Goal: Task Accomplishment & Management: Complete application form

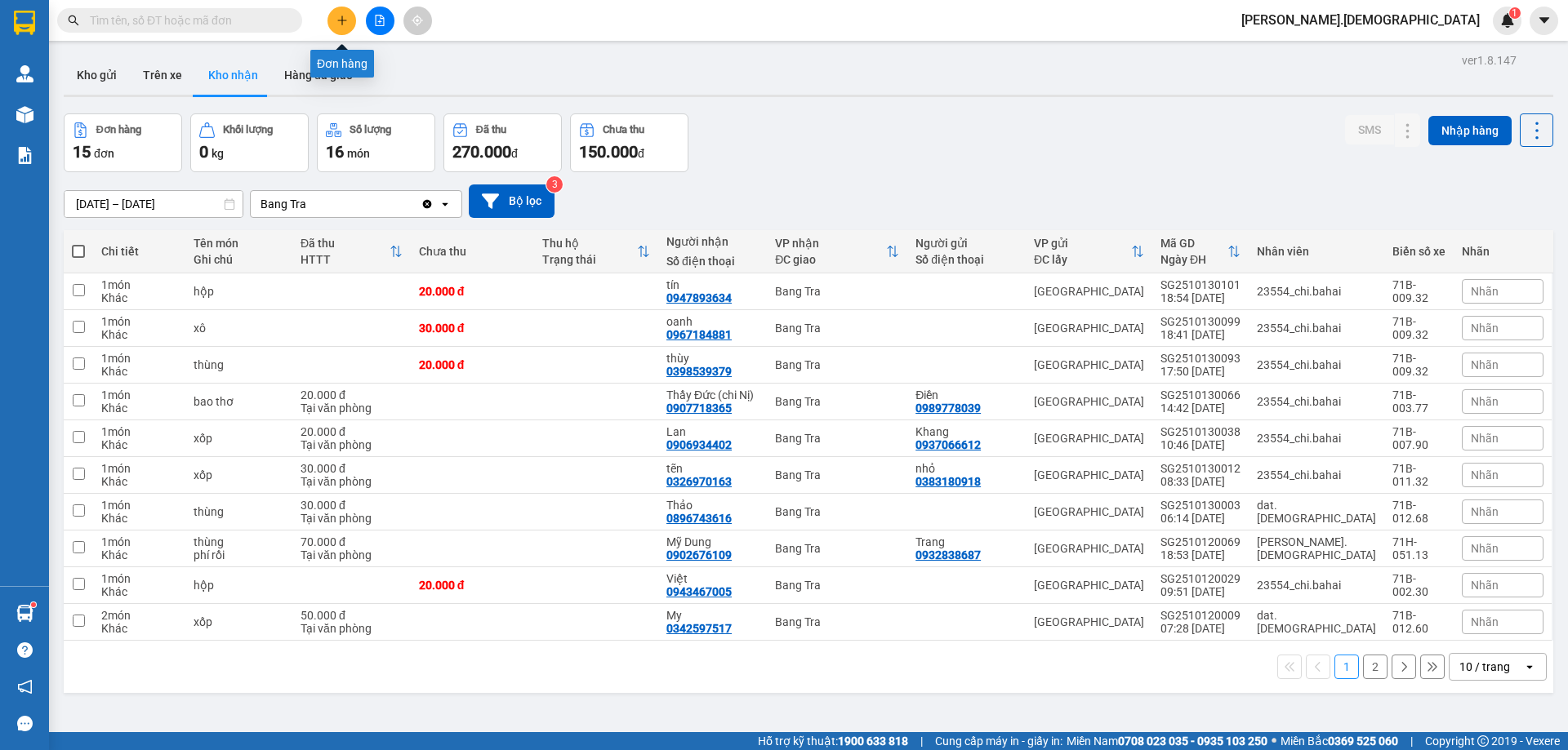
click at [338, 14] on button at bounding box center [342, 21] width 29 height 29
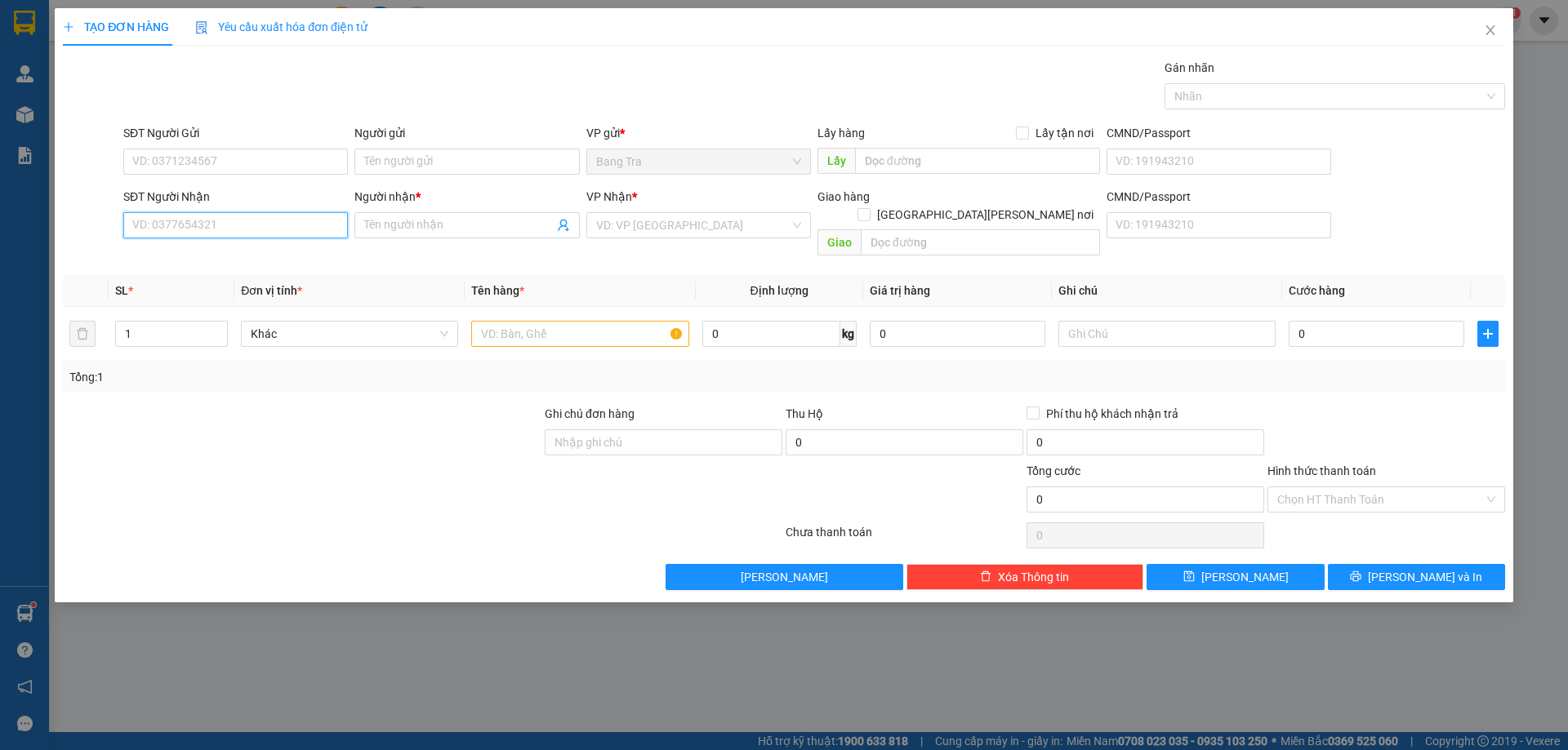
click at [157, 217] on input "SĐT Người Nhận" at bounding box center [235, 225] width 224 height 26
click at [210, 261] on div "0764650244 - [PERSON_NAME]" at bounding box center [235, 258] width 205 height 18
type input "0764650244"
type input "Nguyễn"
type input "0764650244"
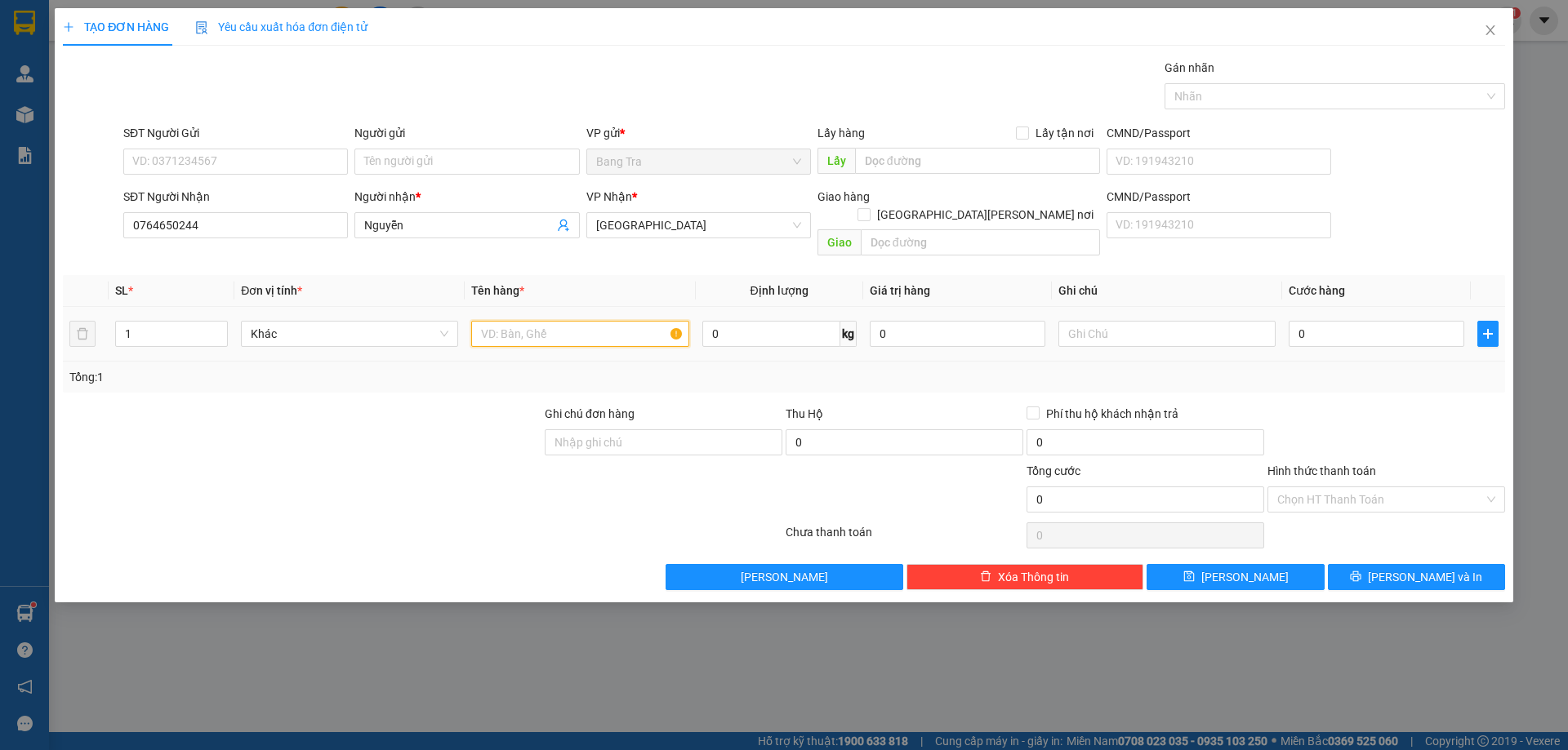
click at [524, 321] on input "text" at bounding box center [579, 333] width 217 height 26
type input "hộp"
click at [1383, 321] on input "0" at bounding box center [1377, 333] width 176 height 26
type input "2"
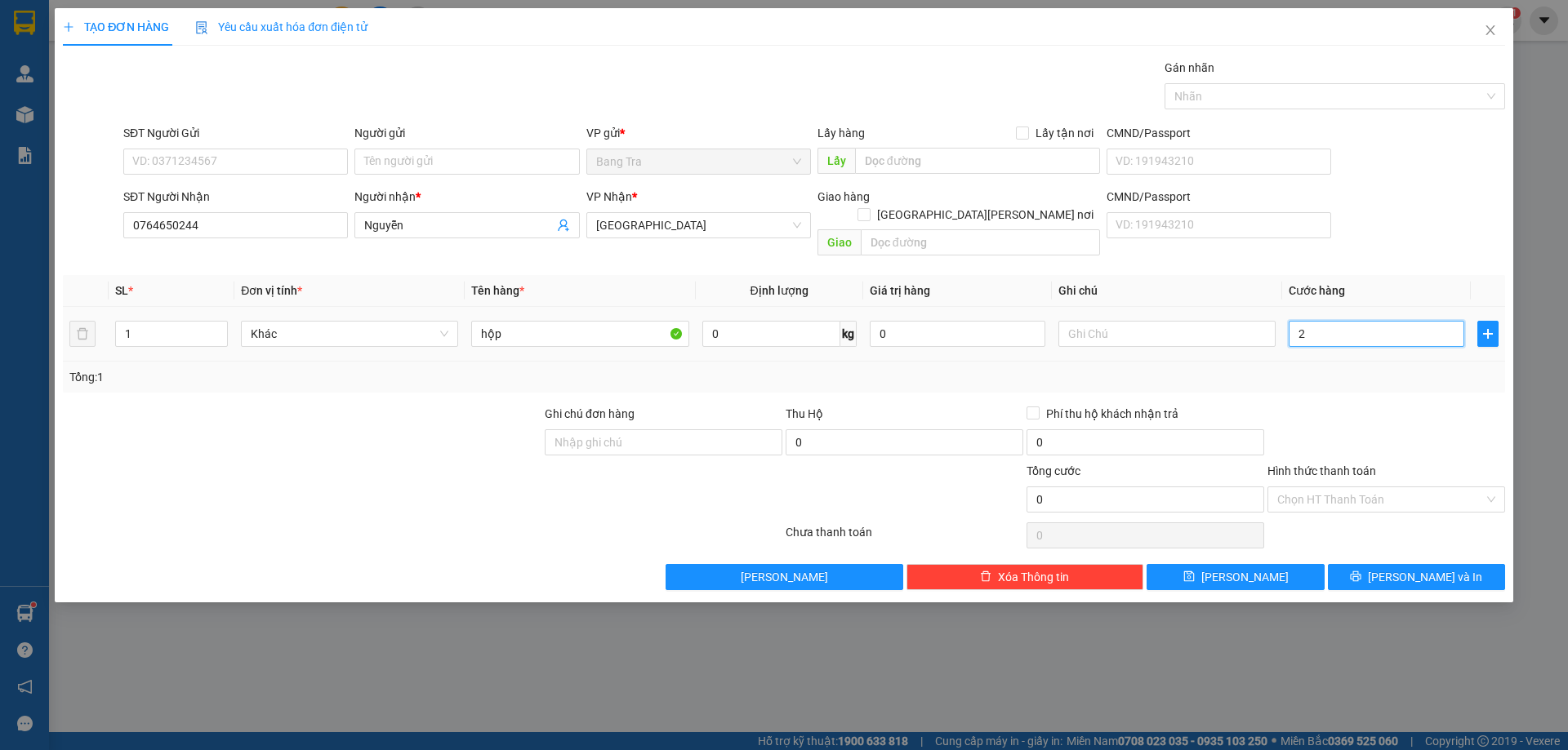
type input "2"
type input "20"
type input "20.000"
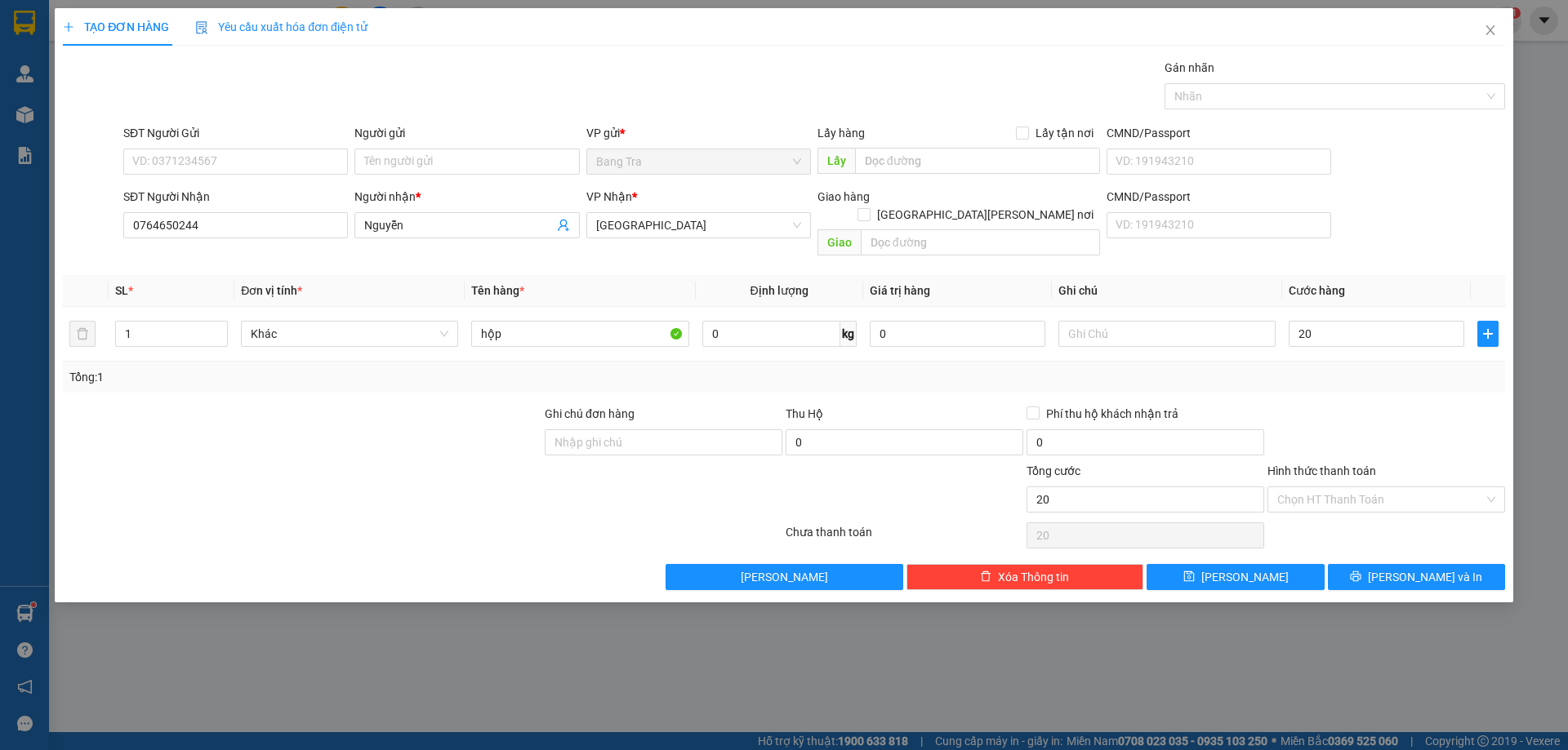
type input "20.000"
click at [1381, 542] on div "Transit Pickup Surcharge Ids Transit Deliver Surcharge Ids Transit Deliver Surc…" at bounding box center [784, 324] width 1442 height 531
click at [1380, 564] on button "[PERSON_NAME] và In" at bounding box center [1416, 577] width 177 height 26
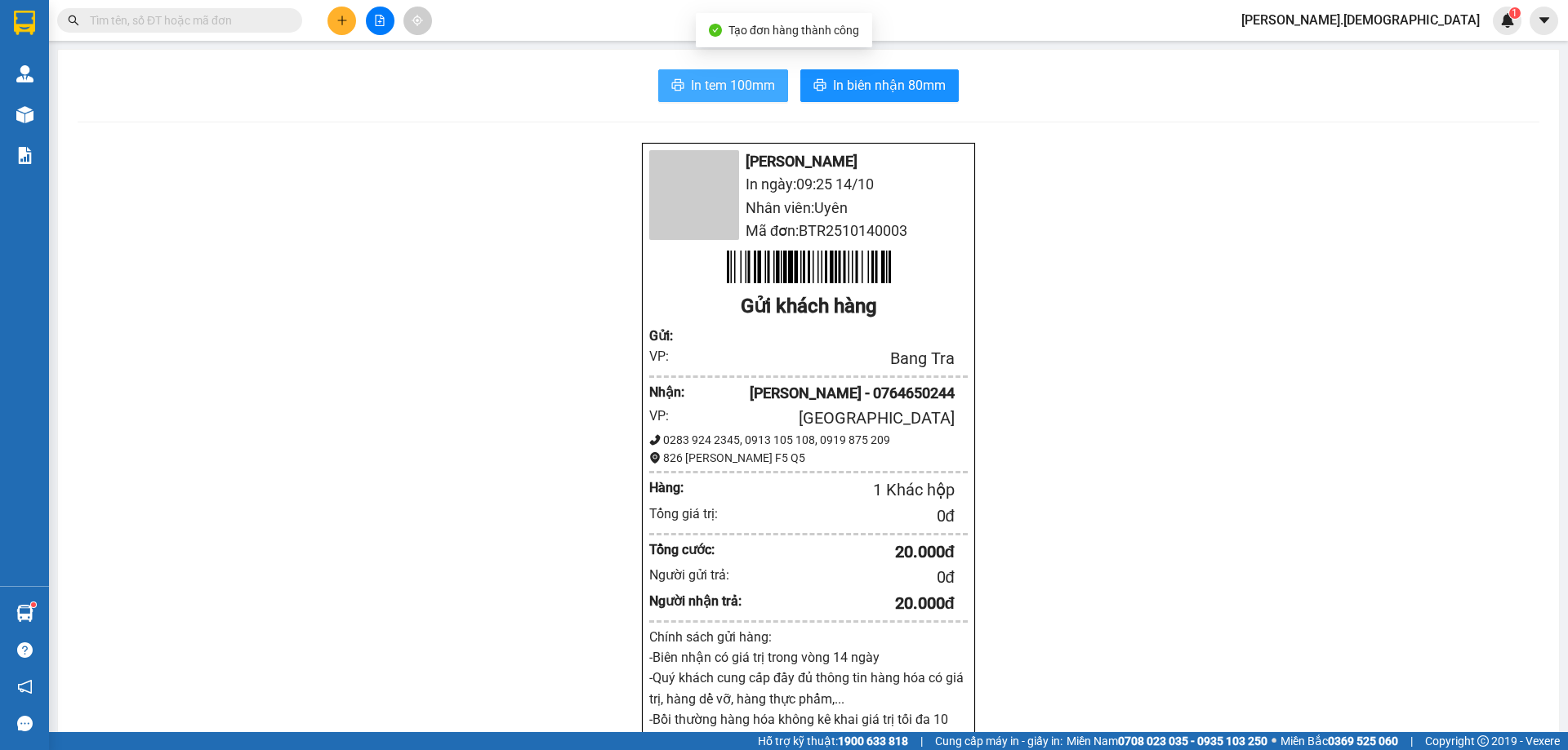
click at [759, 93] on span "In tem 100mm" at bounding box center [733, 85] width 84 height 21
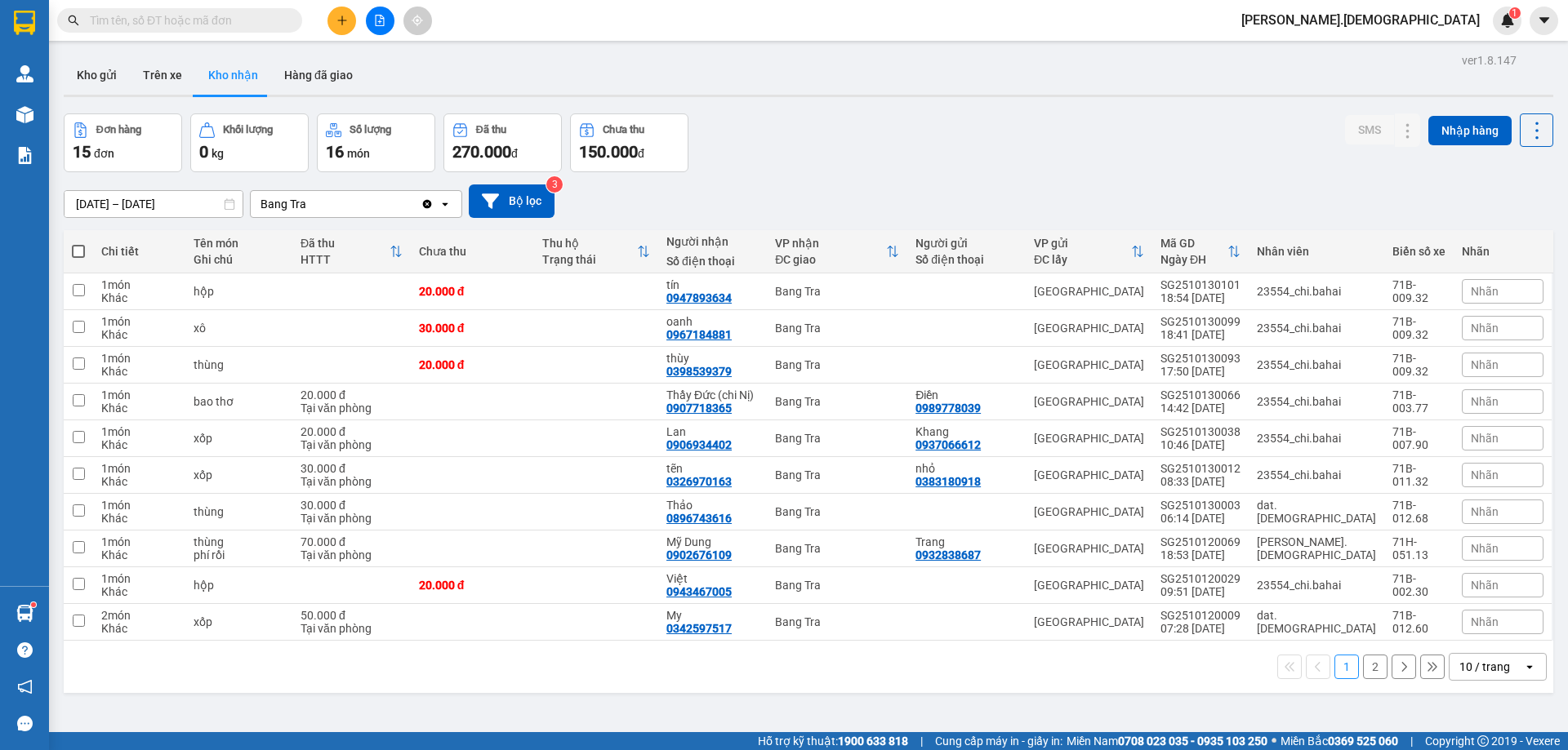
click at [108, 19] on input "text" at bounding box center [187, 21] width 193 height 18
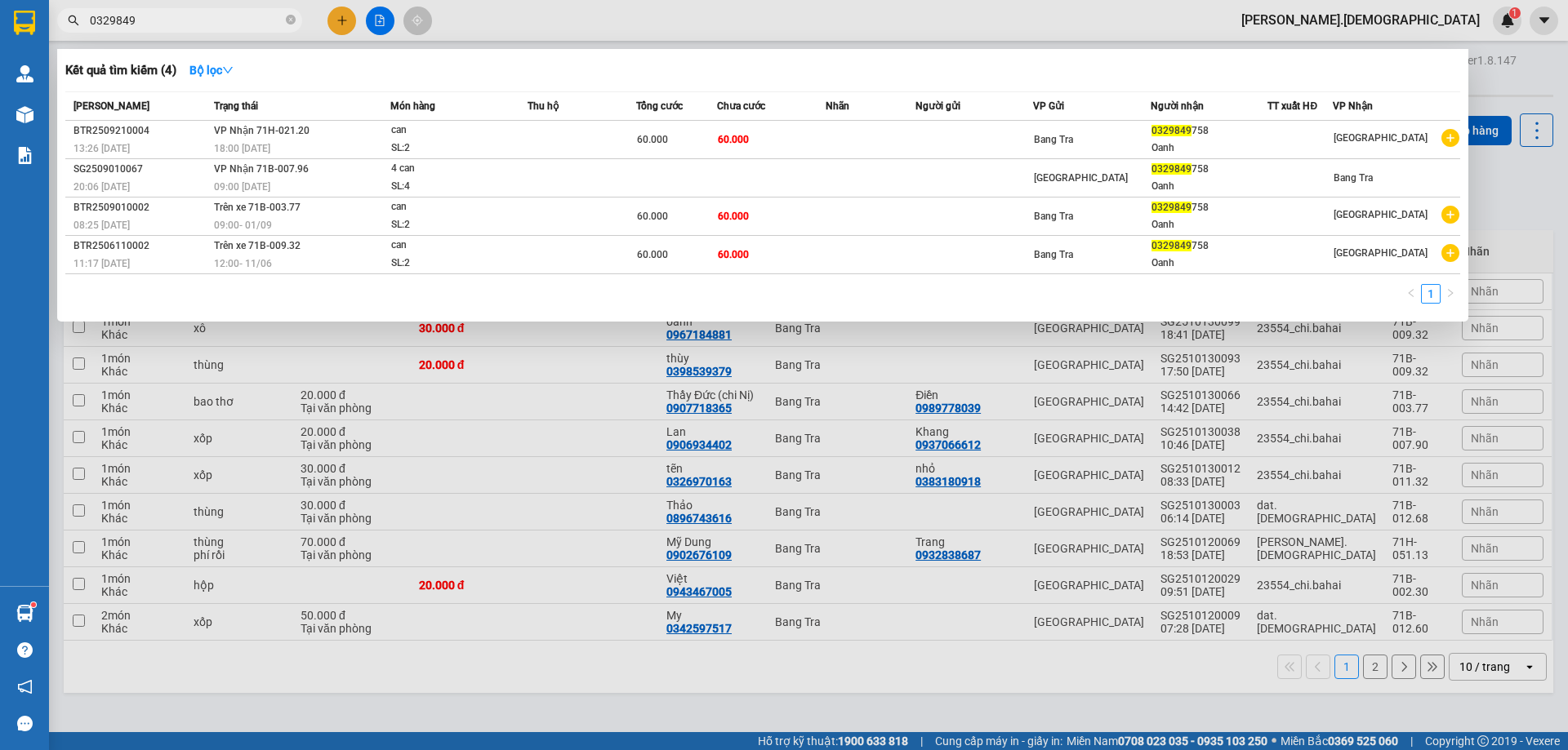
type input "0329849"
click at [553, 513] on div at bounding box center [784, 375] width 1568 height 750
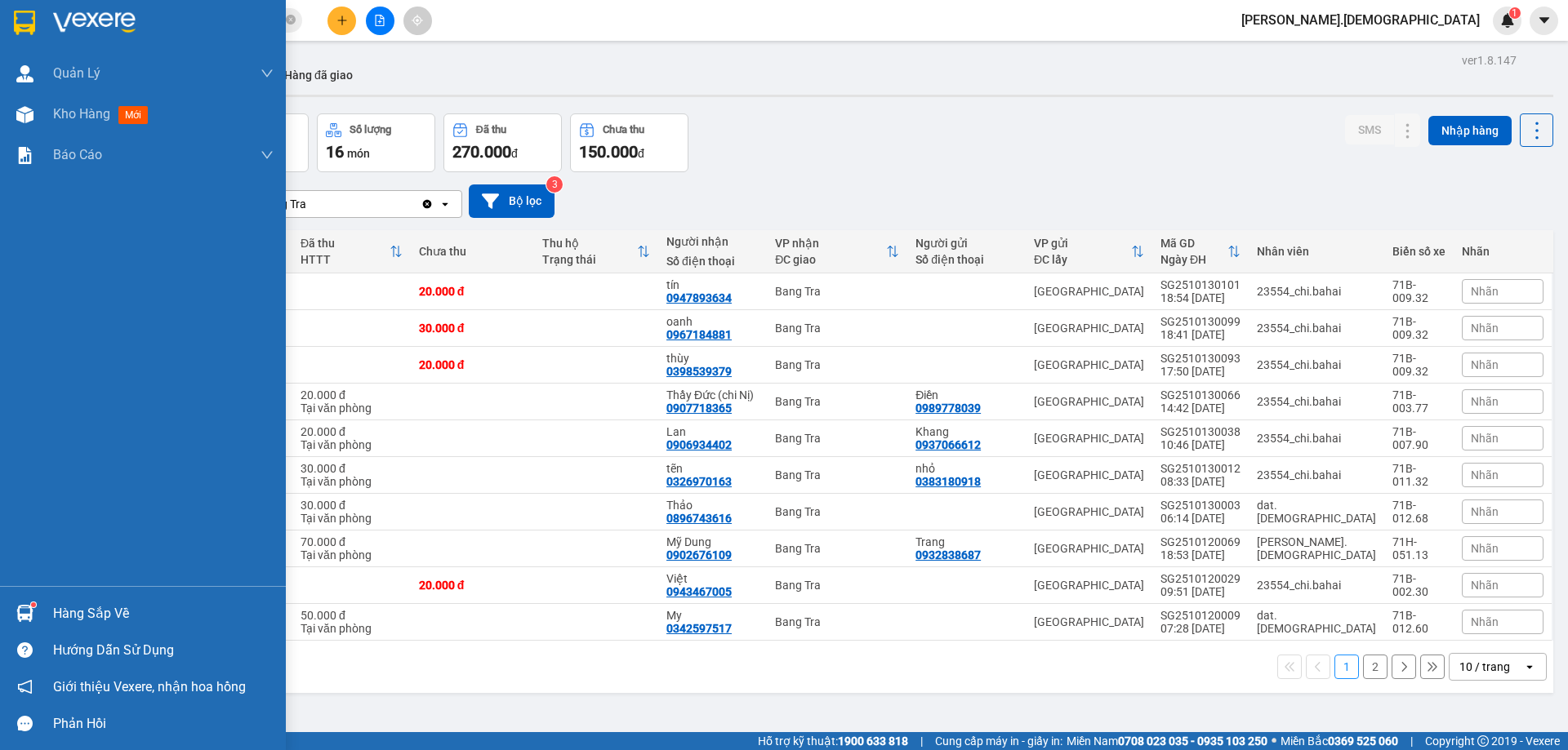
click at [23, 611] on img at bounding box center [24, 612] width 17 height 17
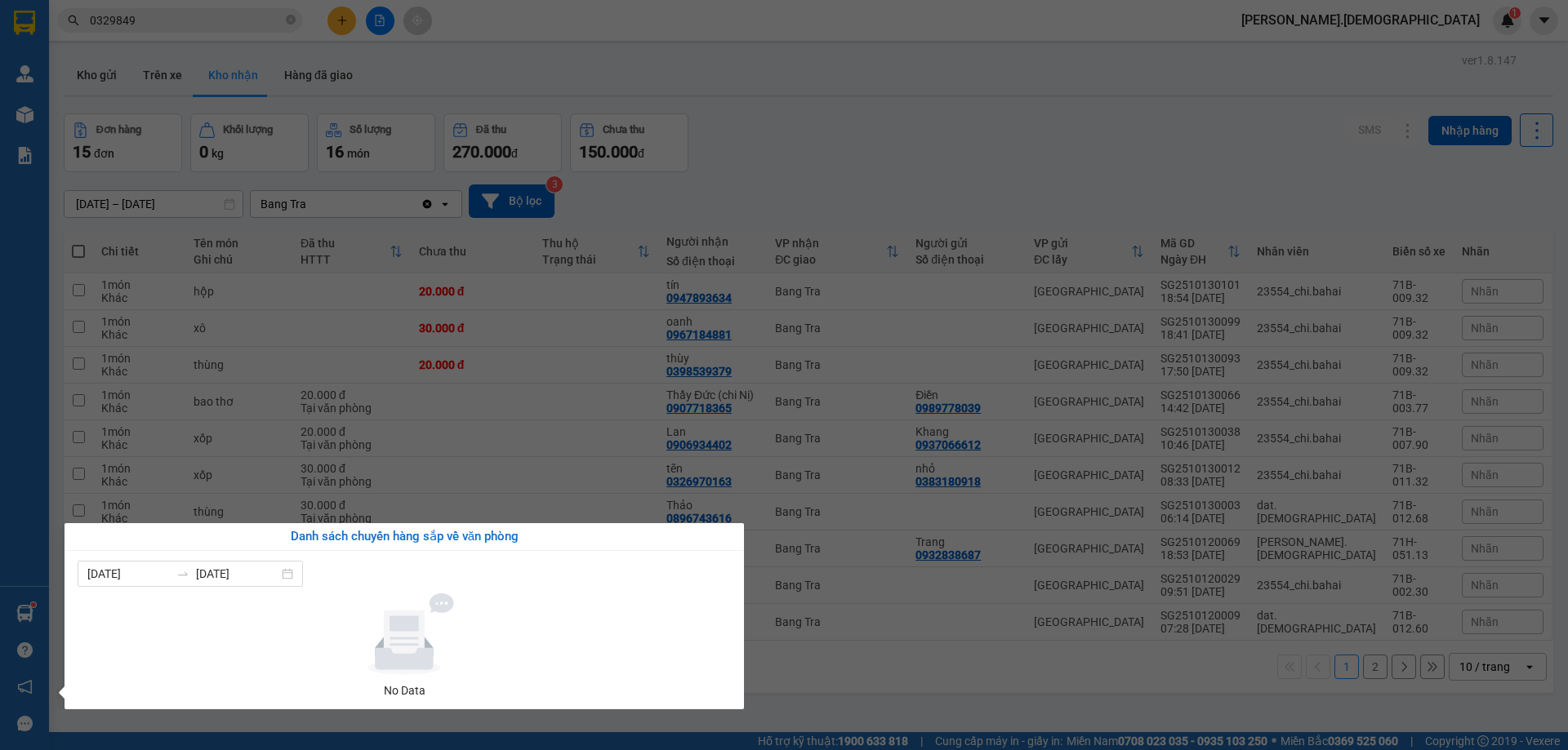
click at [883, 678] on section "Kết quả [PERSON_NAME] ( 4 ) Bộ lọc Mã ĐH Trạng thái Món hàng Thu hộ Tổng [PERSO…" at bounding box center [784, 375] width 1568 height 750
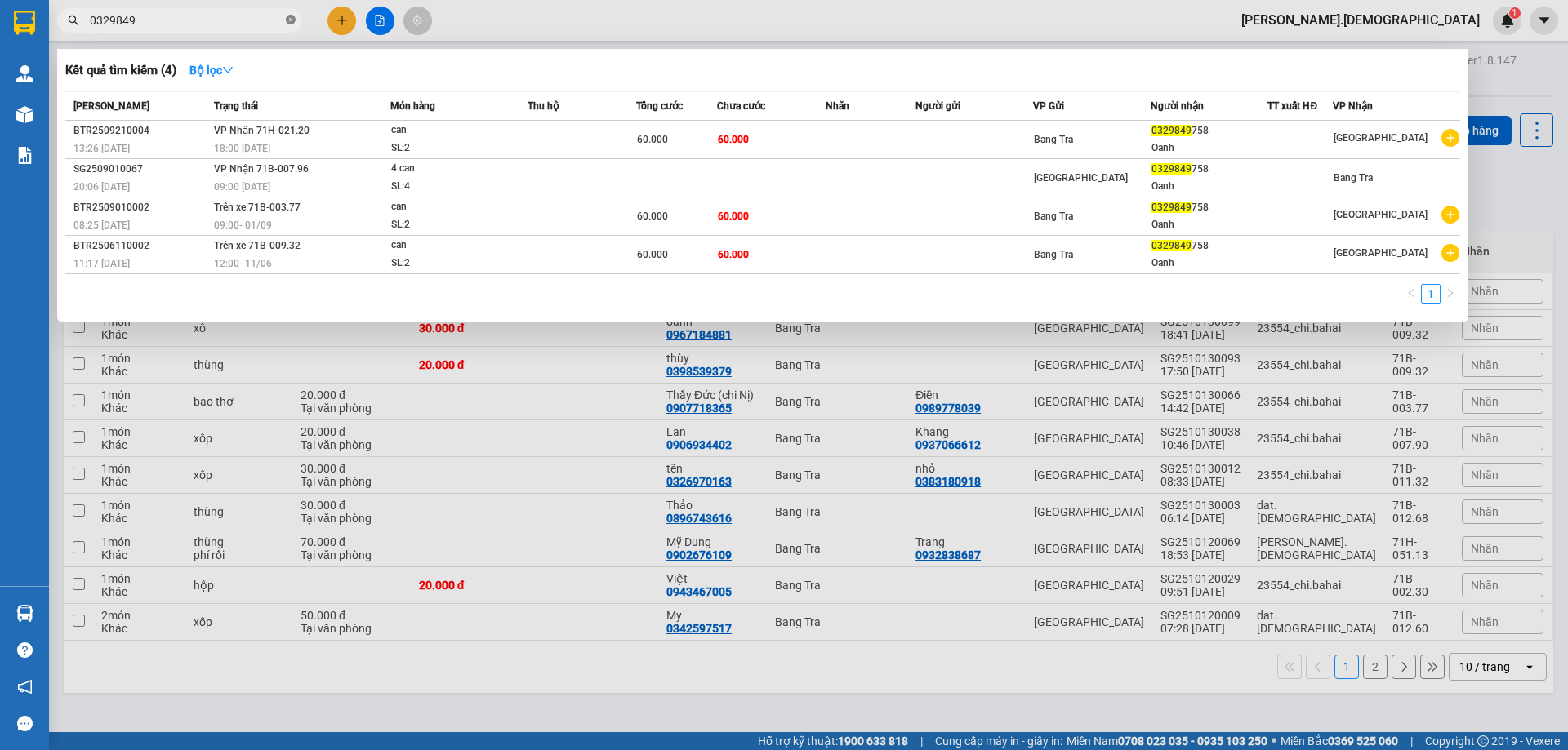
click at [290, 13] on span at bounding box center [290, 21] width 10 height 15
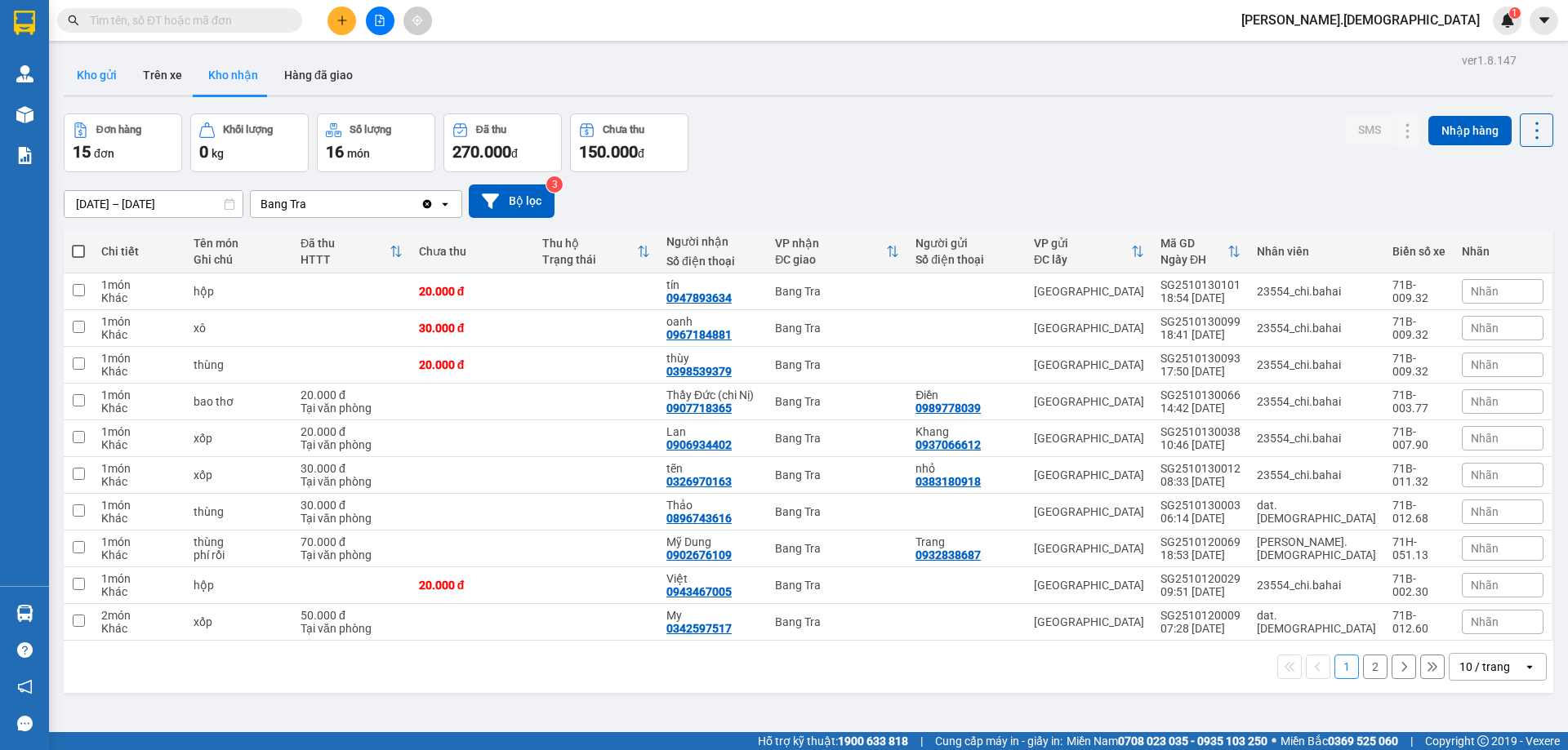
click at [70, 71] on button "Kho gửi" at bounding box center [96, 75] width 66 height 39
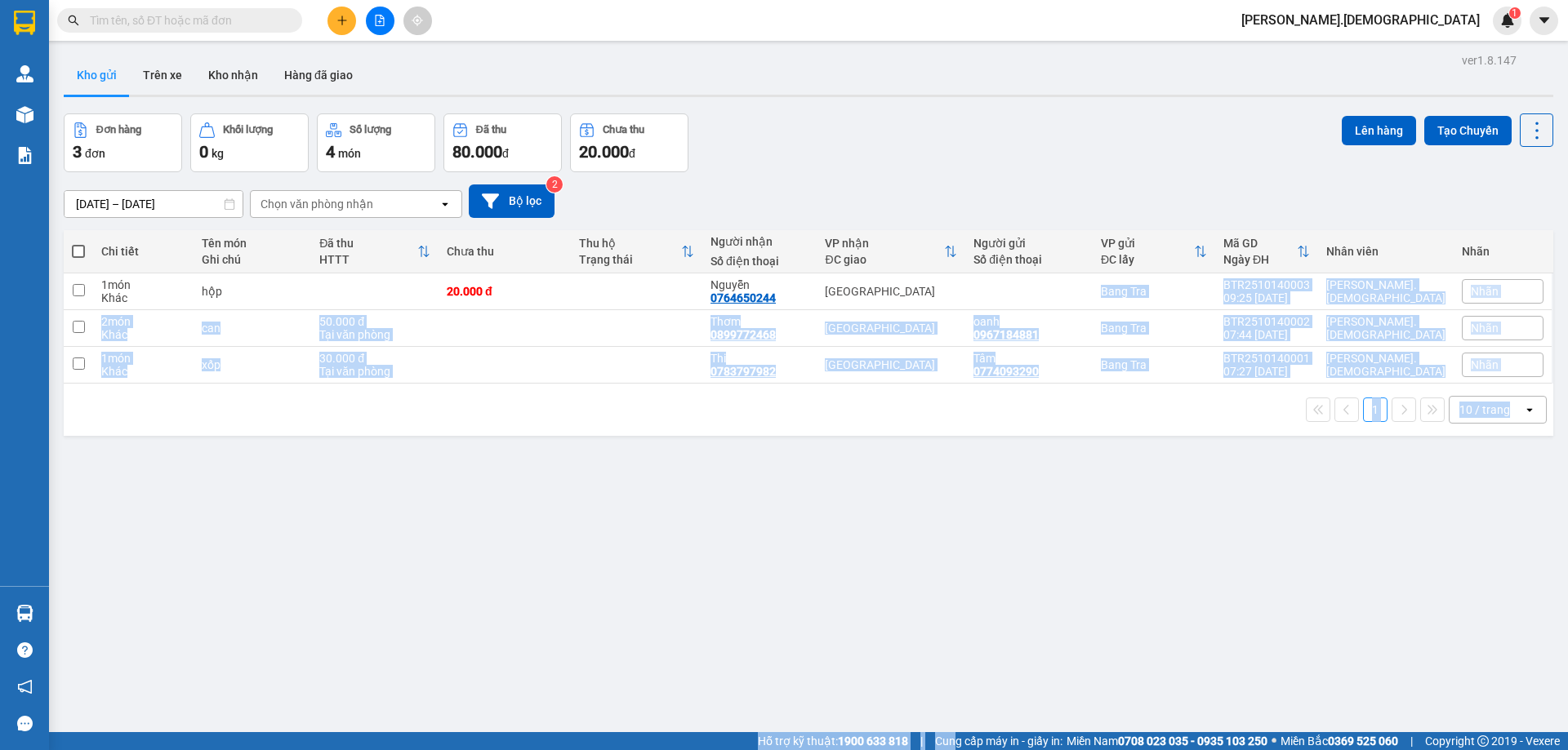
scroll to position [75, 0]
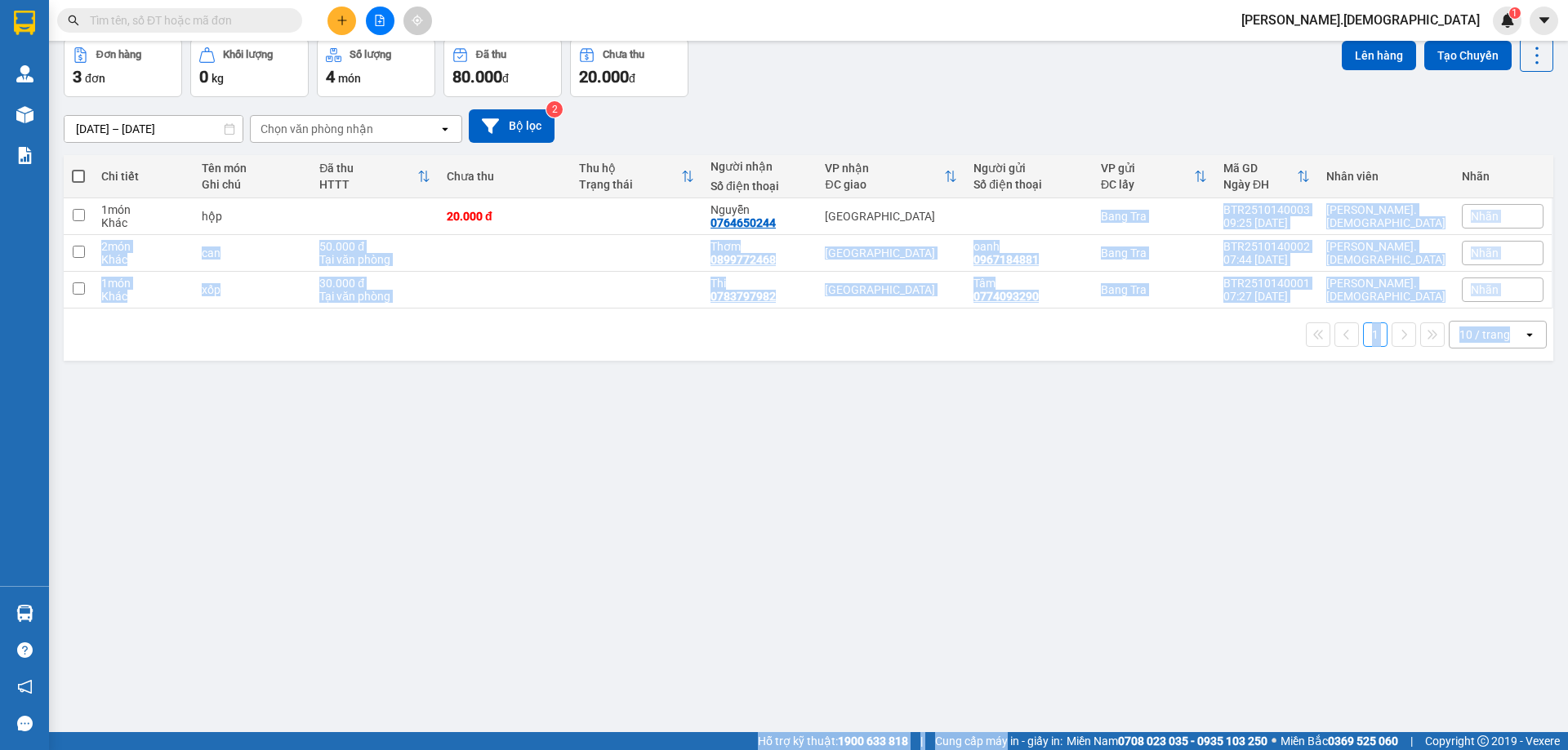
drag, startPoint x: 1024, startPoint y: 424, endPoint x: 989, endPoint y: 741, distance: 318.9
click at [257, 562] on div "ver 1.8.147 Kho gửi Trên xe [PERSON_NAME] Hàng đã [PERSON_NAME] hàng 3 đơn [PER…" at bounding box center [809, 349] width 1503 height 750
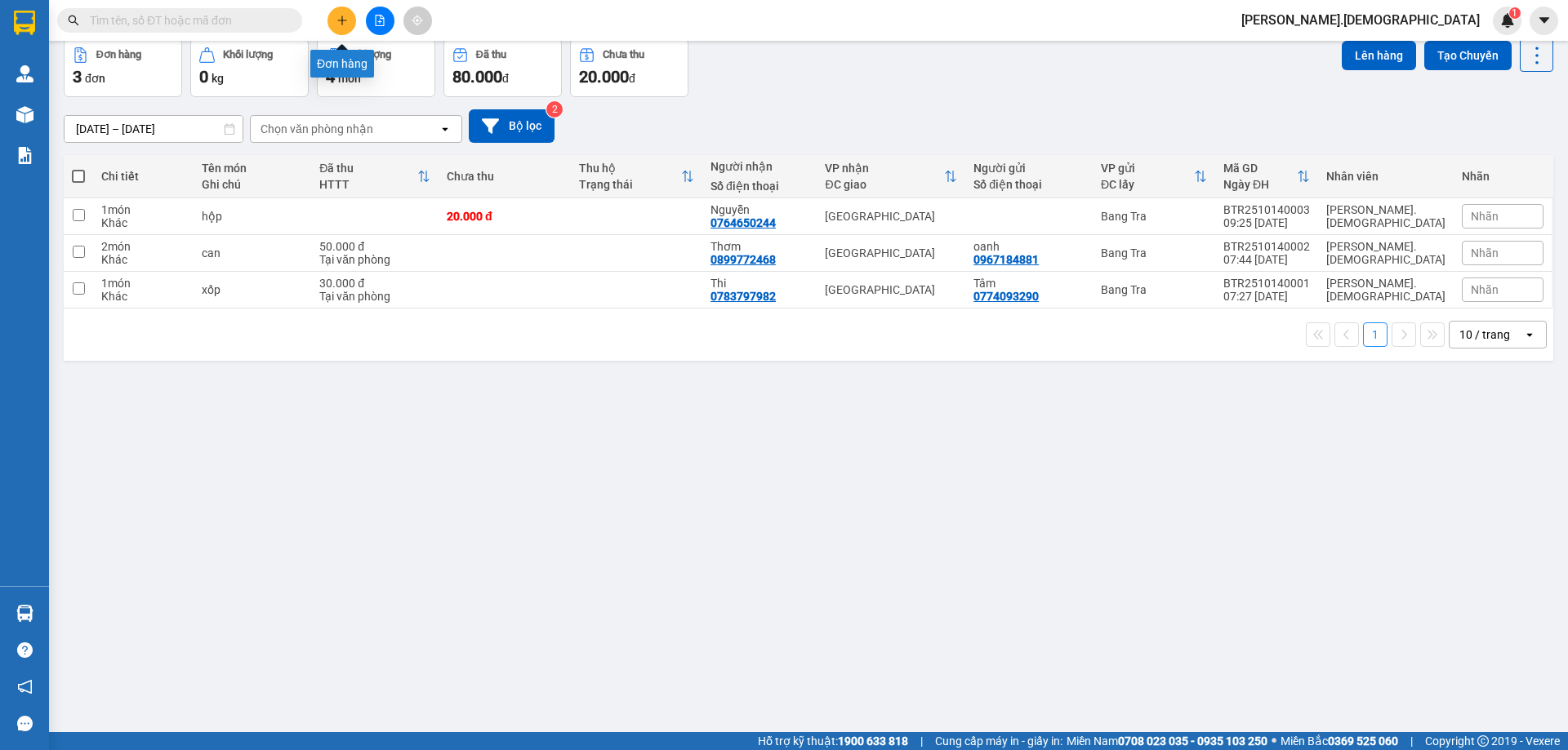
click at [340, 17] on icon "plus" at bounding box center [342, 20] width 12 height 12
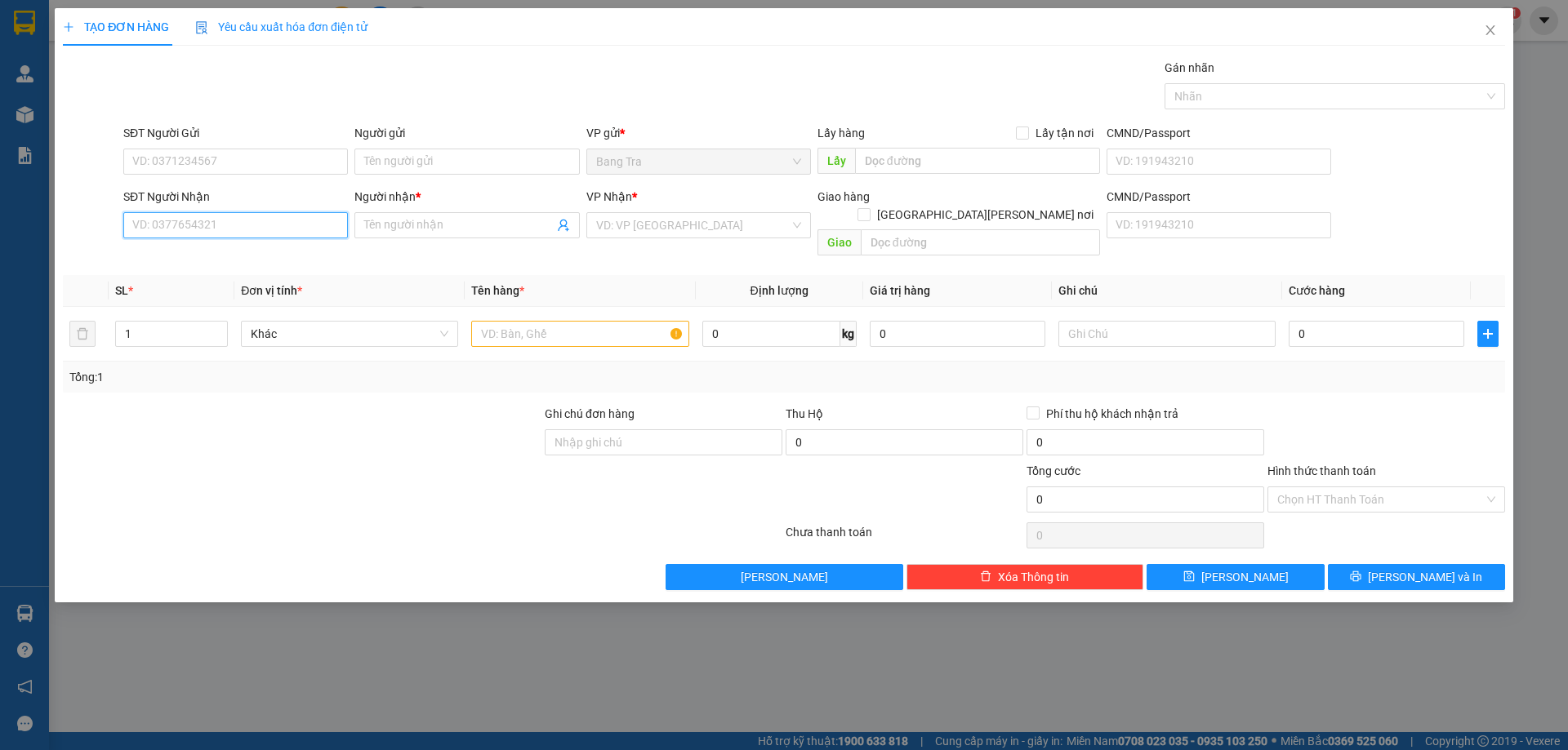
click at [170, 221] on input "SĐT Người Nhận" at bounding box center [235, 225] width 224 height 26
type input "0902509471"
click at [223, 259] on div "0902509471 - Cà" at bounding box center [235, 258] width 205 height 18
type input "Cà"
type input "0902509471"
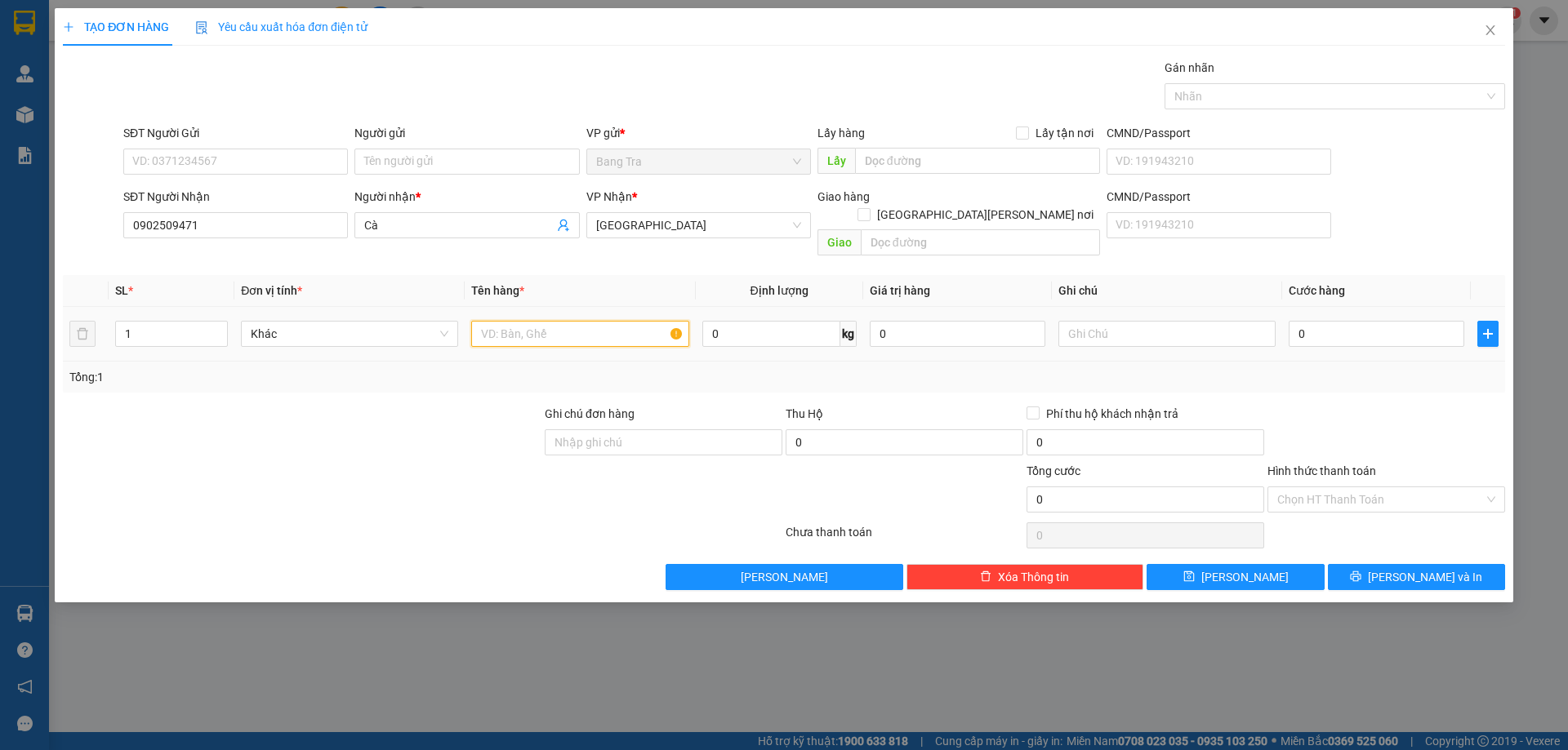
click at [508, 321] on input "text" at bounding box center [579, 333] width 217 height 26
type input "DT"
click at [379, 162] on input "Người gửi" at bounding box center [466, 161] width 224 height 26
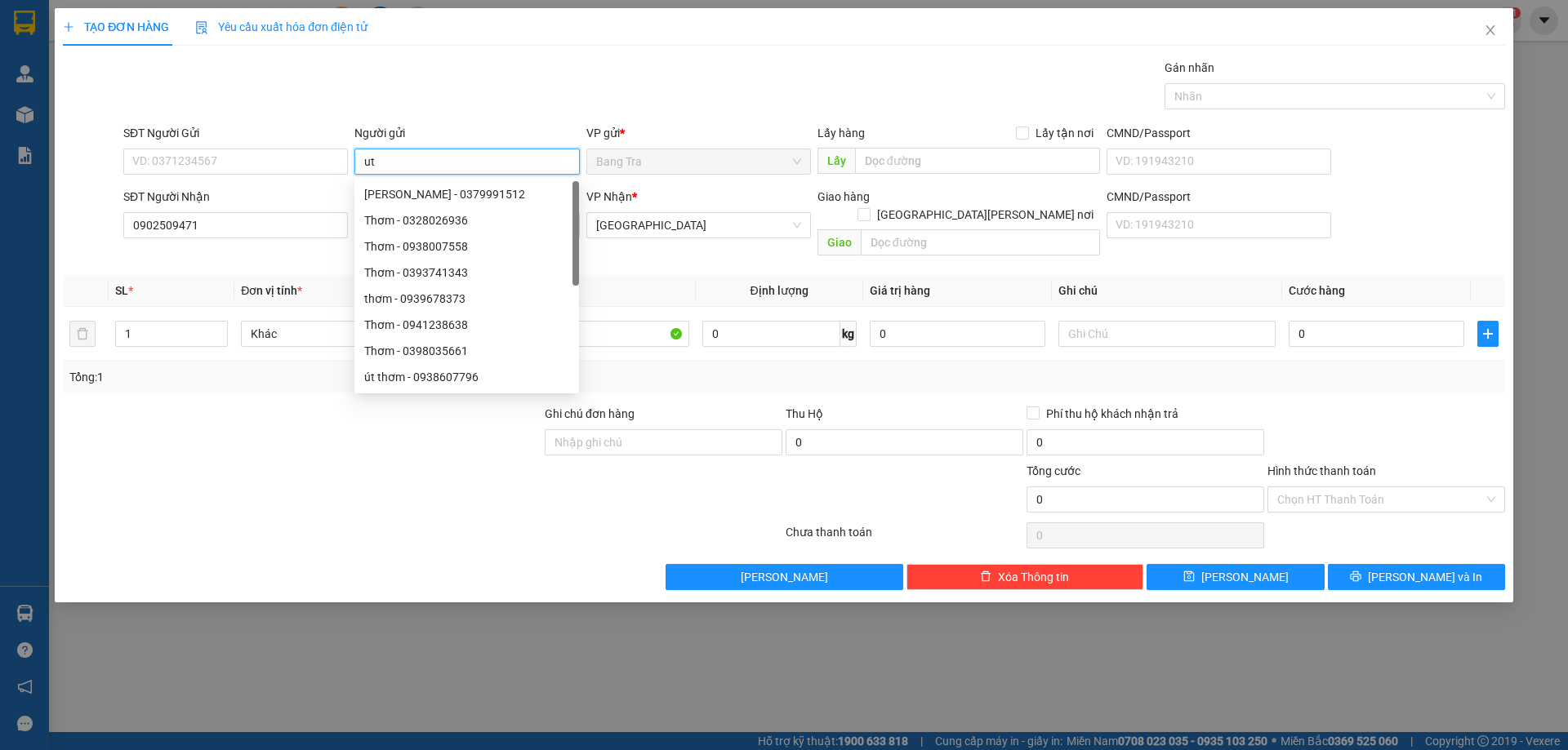
type input "u"
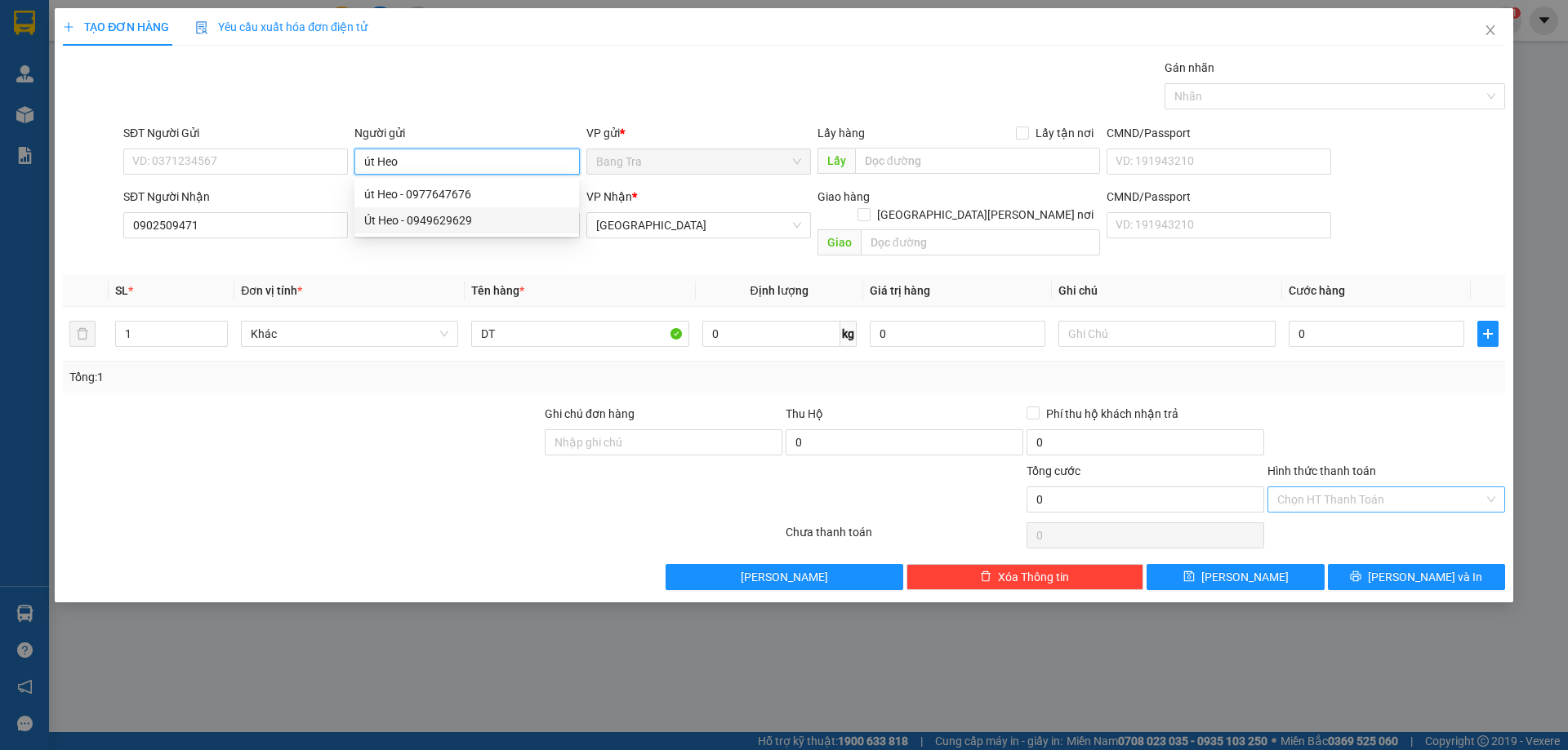
type input "út Heo"
click at [1310, 488] on input "Hình thức thanh toán" at bounding box center [1380, 499] width 206 height 24
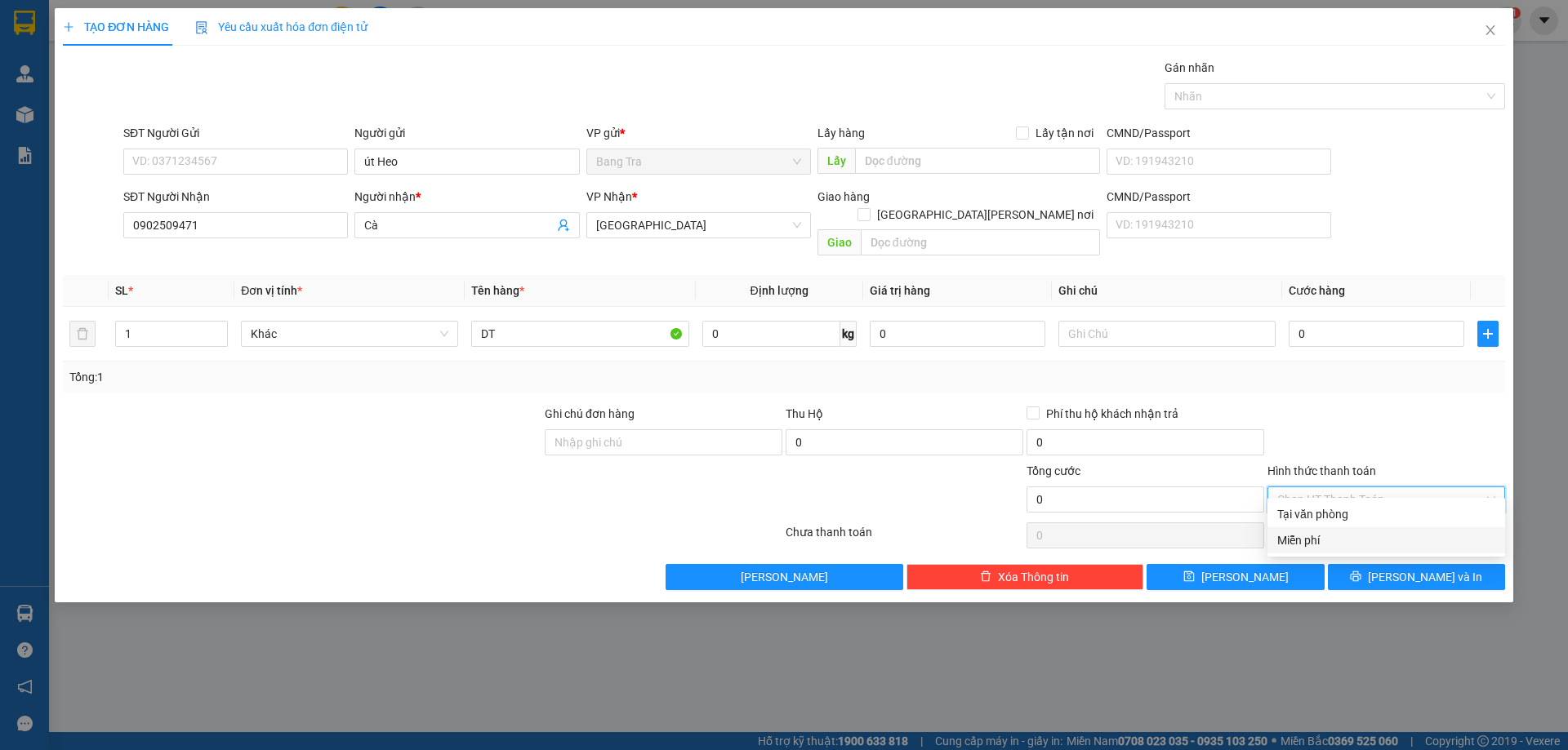
click at [1311, 538] on div "Miễn phí" at bounding box center [1387, 540] width 218 height 18
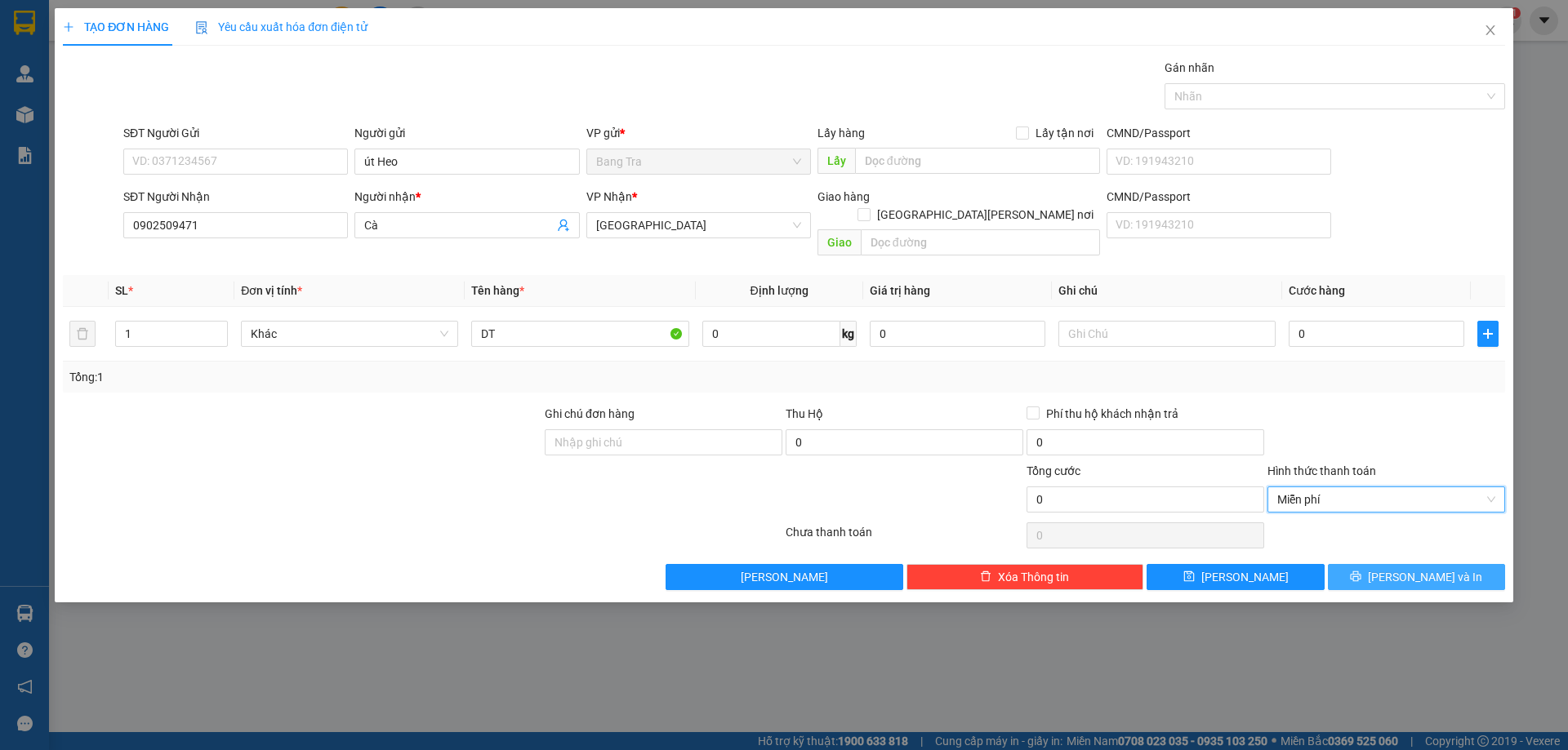
click at [1369, 564] on button "[PERSON_NAME] và In" at bounding box center [1416, 577] width 177 height 26
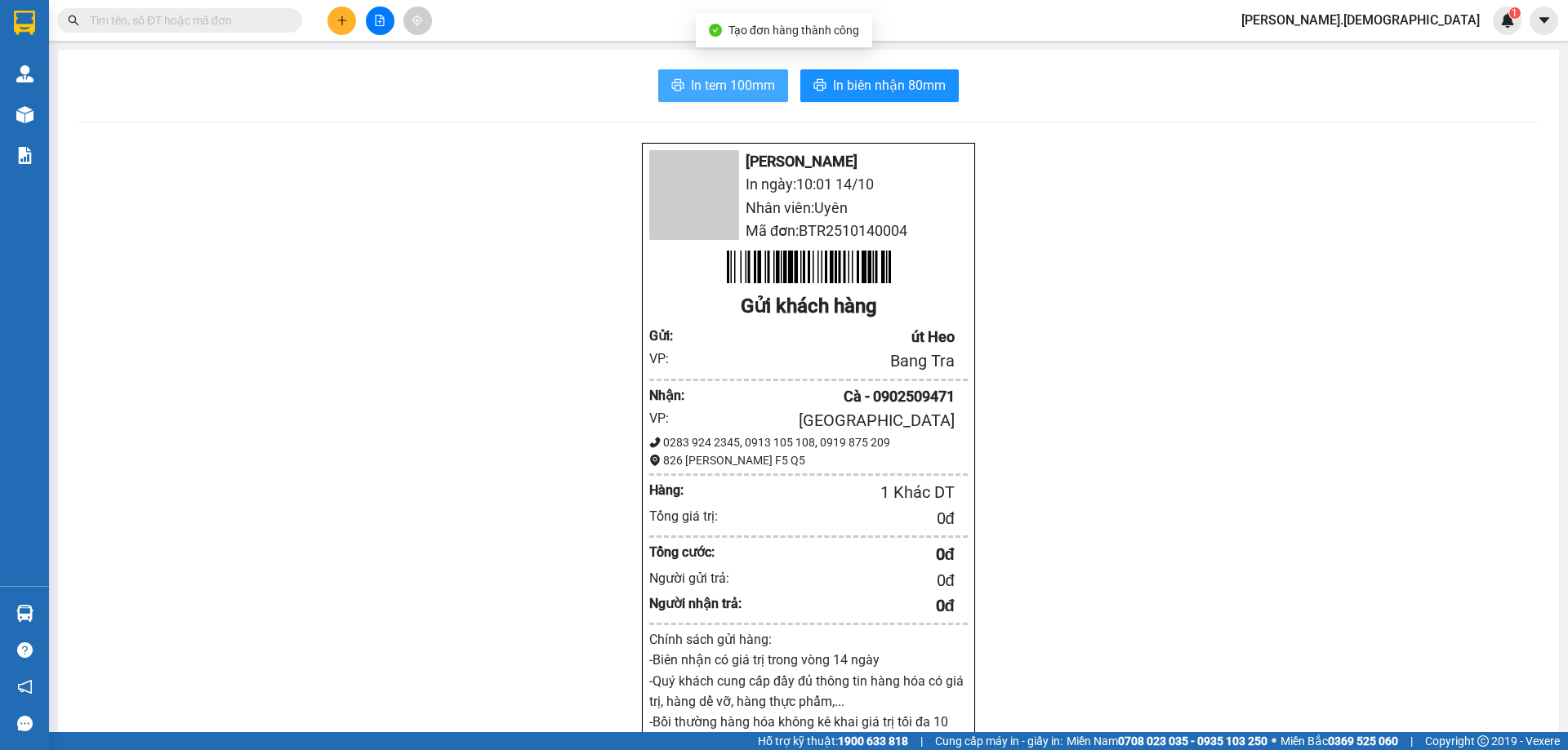
click at [696, 89] on span "In tem 100mm" at bounding box center [733, 85] width 84 height 21
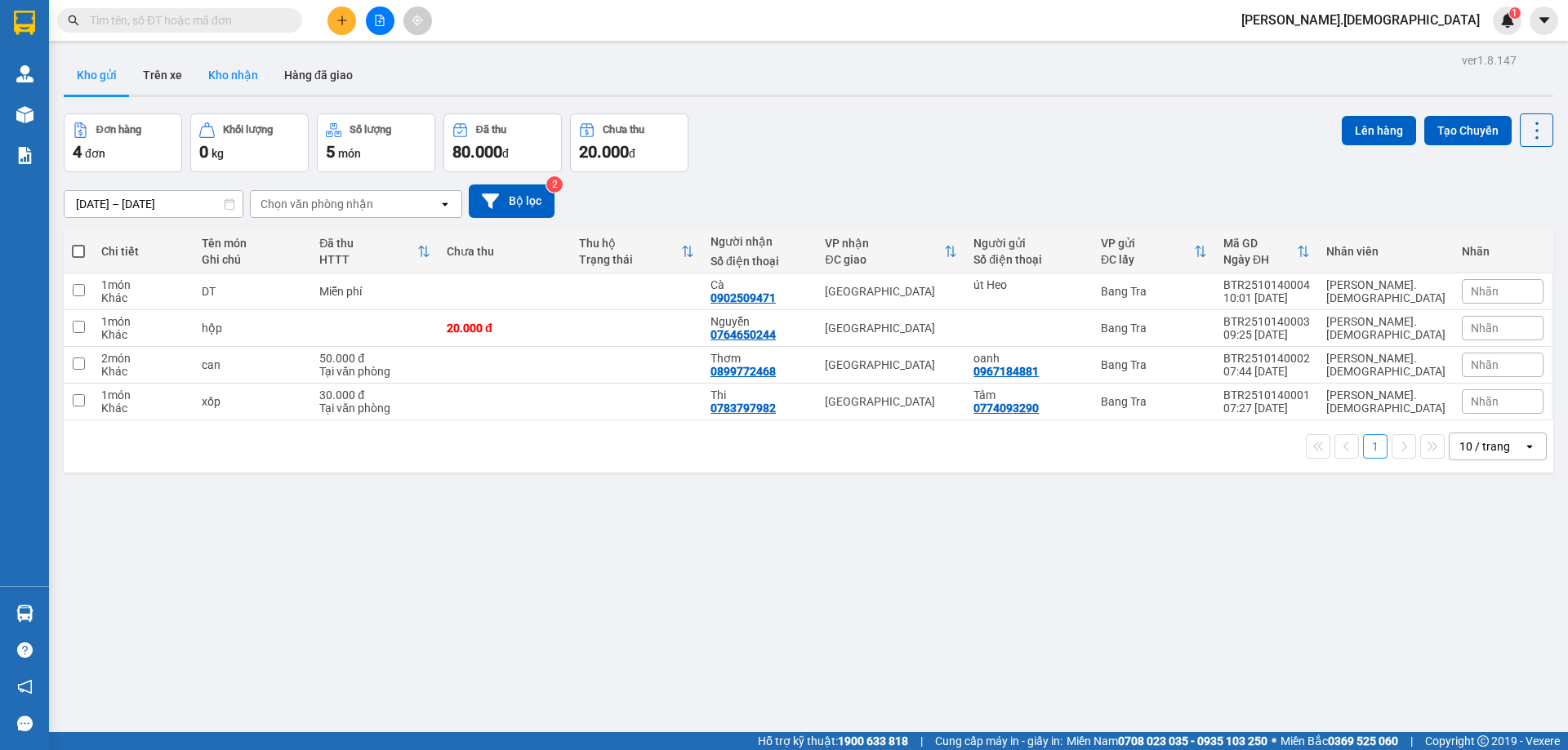
click at [222, 84] on button "Kho nhận" at bounding box center [232, 75] width 76 height 39
